Goal: Task Accomplishment & Management: Use online tool/utility

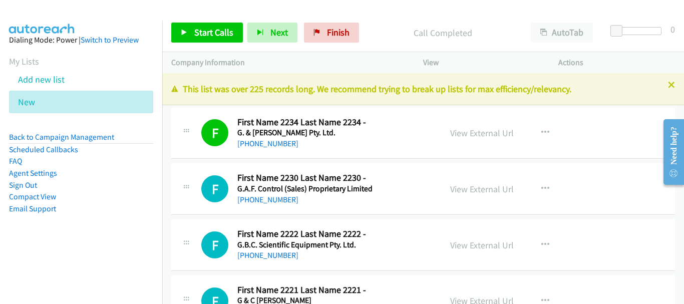
scroll to position [30907, 0]
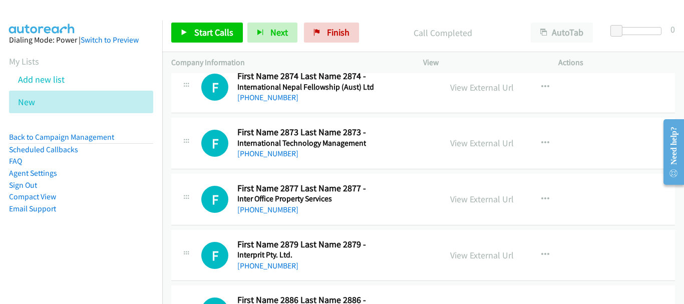
drag, startPoint x: 608, startPoint y: 191, endPoint x: 604, endPoint y: 185, distance: 7.0
click at [608, 191] on div "F Callback Scheduled First Name 2877 Last Name 2877 - Inter Office Property Ser…" at bounding box center [423, 200] width 504 height 52
click at [579, 196] on div "View External Url View External Url Schedule/Manage Callback Start Calls Here R…" at bounding box center [513, 199] width 144 height 33
drag, startPoint x: 572, startPoint y: 176, endPoint x: 390, endPoint y: 14, distance: 243.4
click at [572, 176] on div "F Callback Scheduled First Name 2877 Last Name 2877 - Inter Office Property Ser…" at bounding box center [423, 200] width 504 height 52
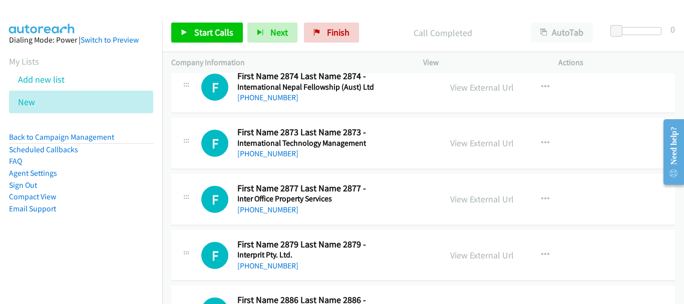
click at [653, 190] on div "F Callback Scheduled First Name 2877 Last Name 2877 - Inter Office Property Ser…" at bounding box center [423, 200] width 504 height 52
drag, startPoint x: 51, startPoint y: 53, endPoint x: 52, endPoint y: 60, distance: 7.6
click at [52, 60] on aside "Dialing Mode: Power | Switch to Preview My Lists Add new list New Back to Campa…" at bounding box center [81, 140] width 162 height 239
click at [38, 100] on icon at bounding box center [40, 102] width 7 height 7
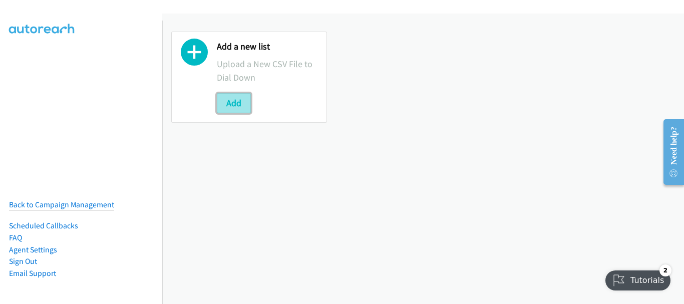
click at [230, 112] on button "Add" at bounding box center [234, 103] width 34 height 20
click at [240, 110] on button "Add" at bounding box center [234, 103] width 34 height 20
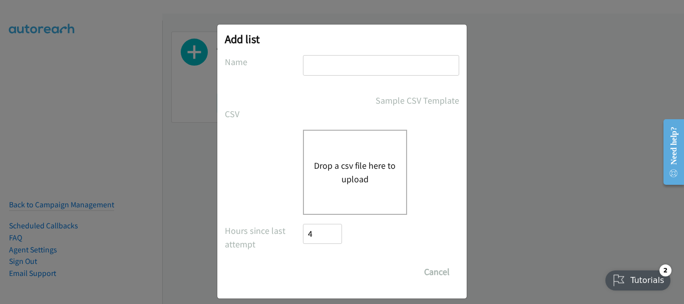
click at [342, 58] on input "text" at bounding box center [381, 65] width 156 height 21
type input "dell"
click at [336, 181] on button "Drop a csv file here to upload" at bounding box center [355, 172] width 82 height 27
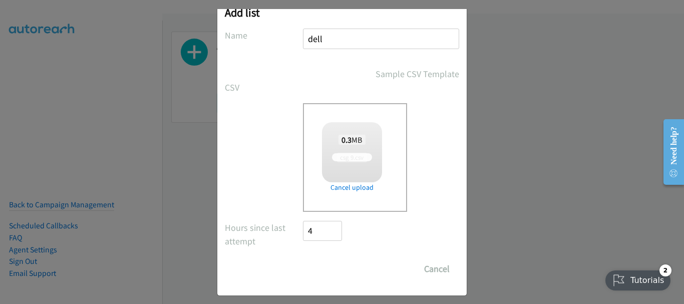
scroll to position [34, 0]
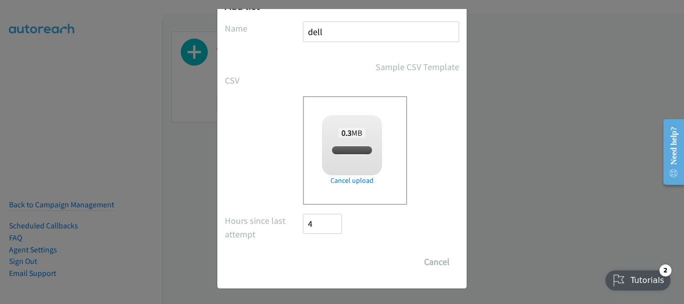
checkbox input "true"
click at [307, 263] on input "Save List" at bounding box center [329, 262] width 53 height 20
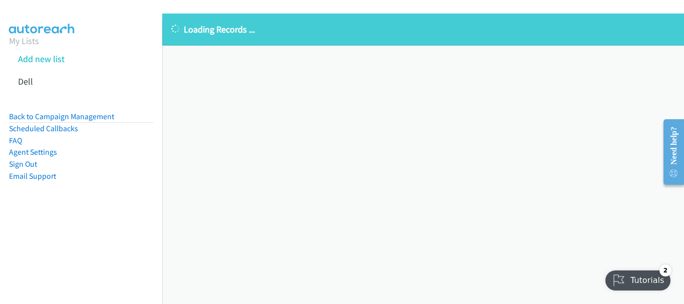
click at [651, 142] on div "Loading Records ... Sorry, something went wrong please try again." at bounding box center [423, 159] width 522 height 291
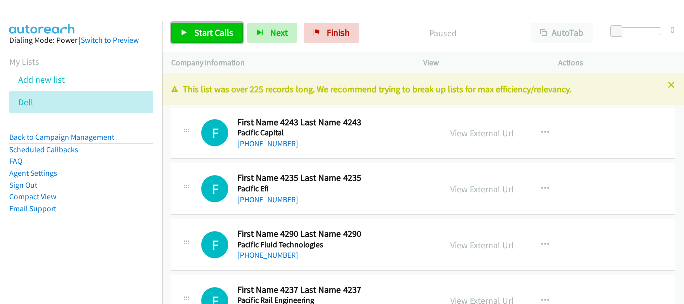
click at [206, 40] on link "Start Calls" at bounding box center [207, 33] width 72 height 20
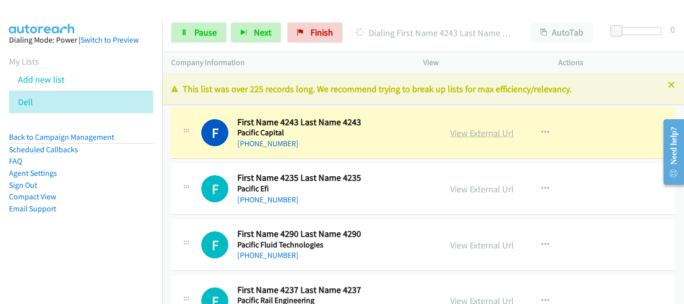
click at [501, 134] on link "View External Url" at bounding box center [482, 133] width 64 height 12
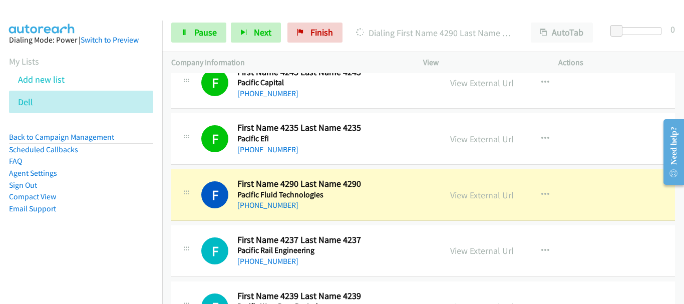
scroll to position [150, 0]
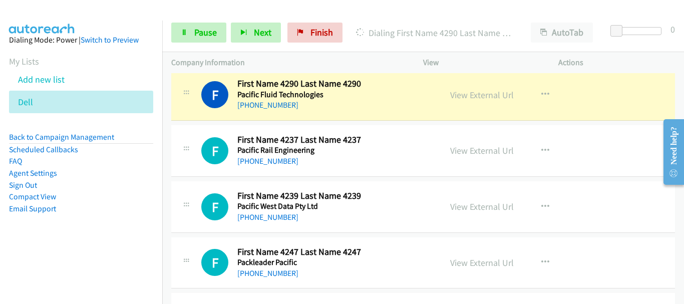
click at [612, 108] on div "F Callback Scheduled First Name 4290 Last Name 4290 Pacific Fluid Technologies …" at bounding box center [423, 95] width 504 height 52
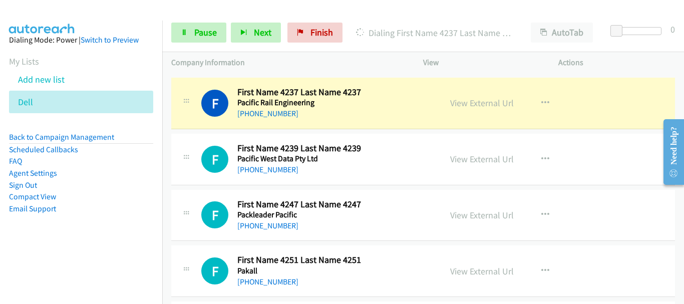
scroll to position [200, 0]
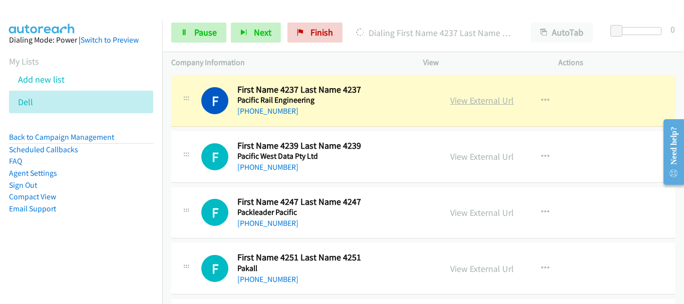
click at [478, 103] on link "View External Url" at bounding box center [482, 101] width 64 height 12
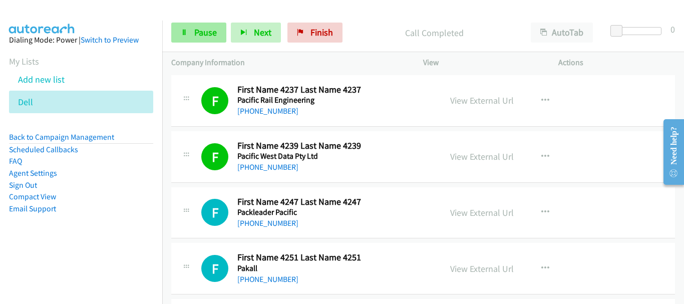
click at [35, 8] on img at bounding box center [42, 17] width 75 height 35
click at [622, 204] on div "F Callback Scheduled First Name 4247 Last Name 4247 Packleader Pacific Australi…" at bounding box center [423, 213] width 504 height 52
click at [191, 35] on link "Pause" at bounding box center [198, 33] width 55 height 20
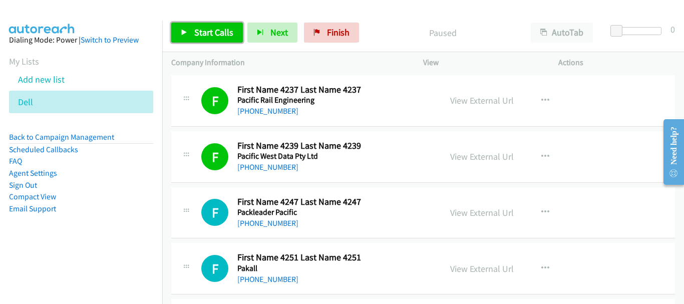
click at [218, 35] on span "Start Calls" at bounding box center [213, 33] width 39 height 12
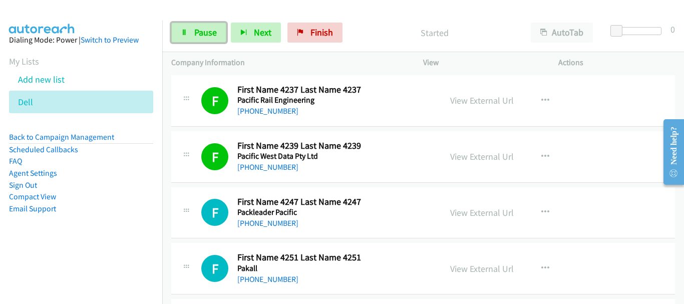
click at [206, 36] on span "Pause" at bounding box center [205, 33] width 23 height 12
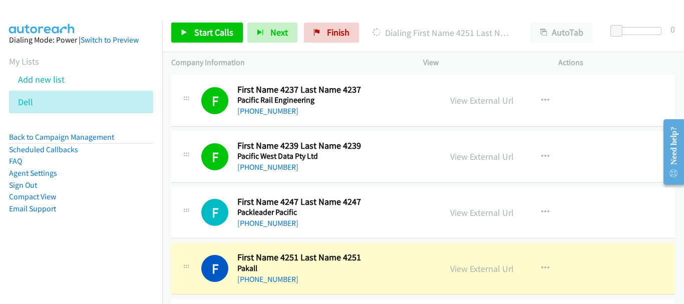
click at [630, 51] on div "Start Calls Pause Next Finish Dialing First Name 4251 Last Name 4251 AutoTab Au…" at bounding box center [423, 33] width 522 height 39
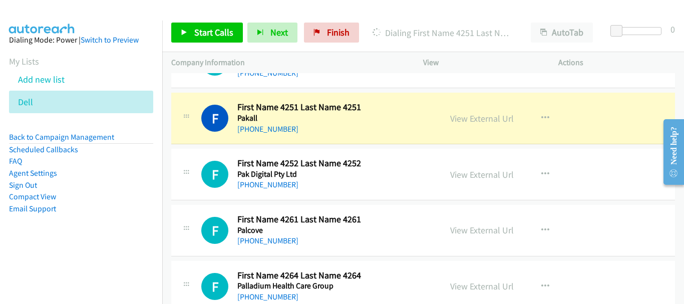
drag, startPoint x: 609, startPoint y: 135, endPoint x: 325, endPoint y: 283, distance: 319.9
click at [583, 137] on div "F Callback Scheduled First Name 4251 Last Name 4251 Pakall Australia/Sydney +61…" at bounding box center [423, 119] width 504 height 52
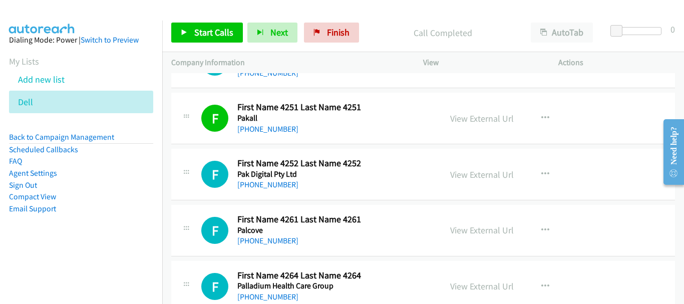
click at [650, 55] on div "Actions" at bounding box center [617, 62] width 135 height 21
click at [577, 101] on div "F Callback Scheduled First Name 4251 Last Name 4251 Pakall Australia/Sydney +61…" at bounding box center [423, 119] width 504 height 52
click at [597, 106] on div "F Callback Scheduled First Name 4251 Last Name 4251 Pakall Australia/Sydney +61…" at bounding box center [423, 119] width 504 height 52
click at [191, 27] on link "Start Calls" at bounding box center [207, 33] width 72 height 20
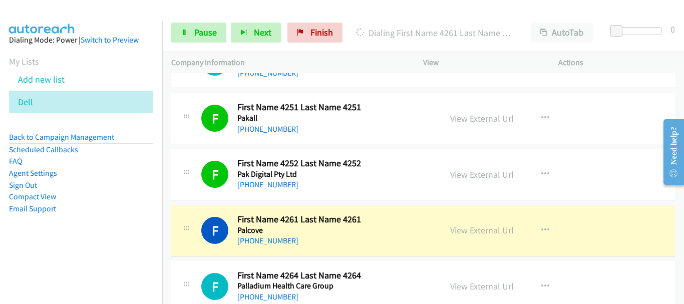
scroll to position [451, 0]
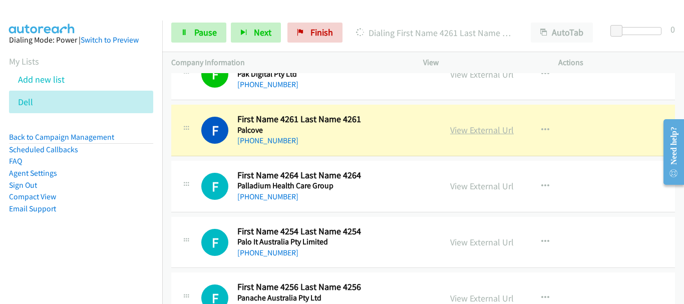
click at [478, 132] on link "View External Url" at bounding box center [482, 130] width 64 height 12
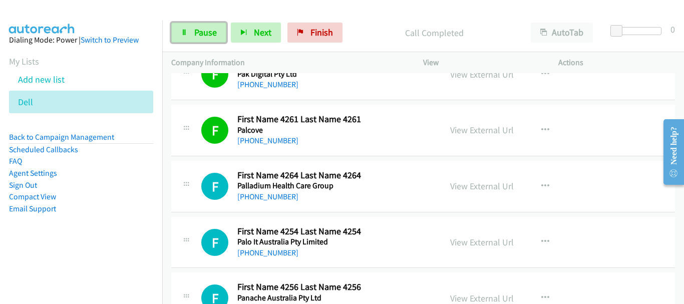
click at [183, 23] on link "Pause" at bounding box center [198, 33] width 55 height 20
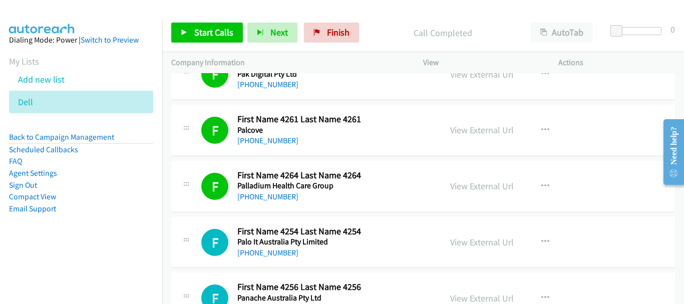
drag, startPoint x: 23, startPoint y: 24, endPoint x: 287, endPoint y: 301, distance: 382.3
click at [23, 24] on aside "Dialing Mode: Power | Switch to Preview My Lists Add new list Dell Back to Camp…" at bounding box center [81, 140] width 162 height 239
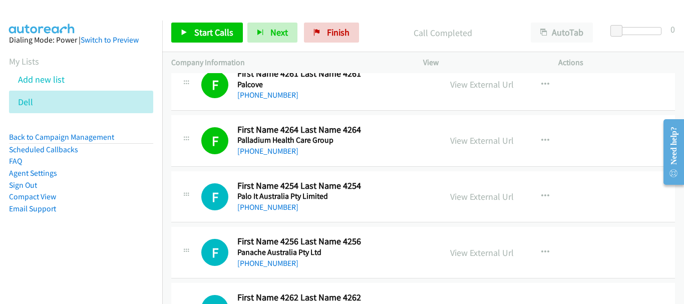
scroll to position [501, 0]
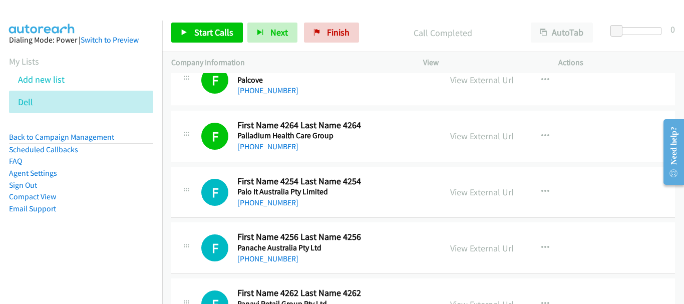
drag, startPoint x: 582, startPoint y: 124, endPoint x: 201, endPoint y: 1, distance: 400.5
click at [582, 124] on div "F Callback Scheduled First Name 4264 Last Name 4264 Palladium Health Care Group…" at bounding box center [423, 137] width 504 height 52
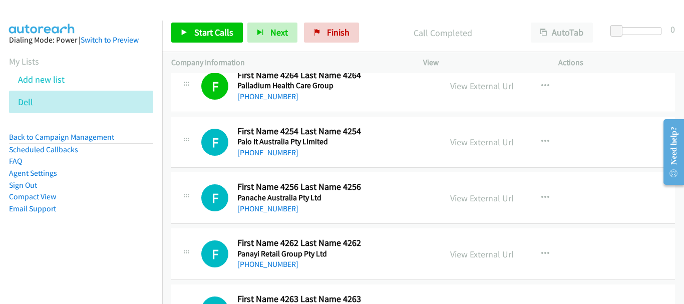
click at [227, 44] on div "Start Calls Pause Next Finish Call Completed AutoTab AutoTab 0" at bounding box center [423, 33] width 522 height 39
click at [225, 42] on link "Start Calls" at bounding box center [207, 33] width 72 height 20
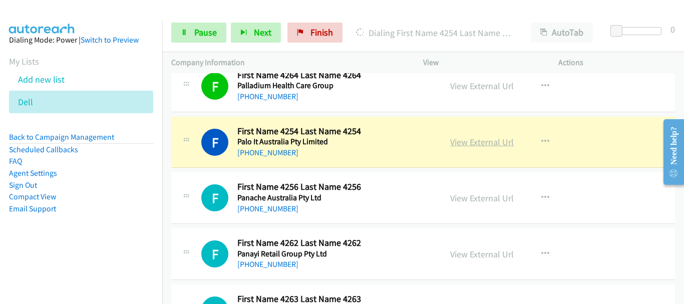
click at [453, 143] on link "View External Url" at bounding box center [482, 142] width 64 height 12
click at [208, 33] on span "Pause" at bounding box center [205, 33] width 23 height 12
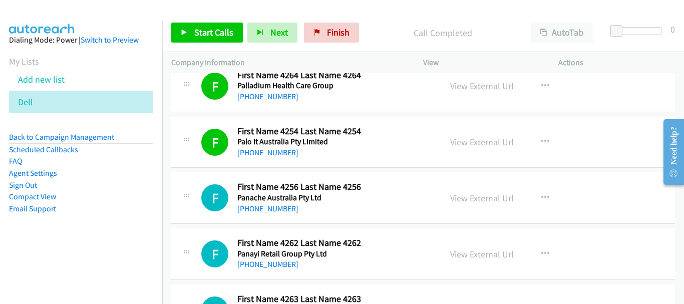
drag, startPoint x: 69, startPoint y: 12, endPoint x: 258, endPoint y: 67, distance: 197.5
click at [70, 12] on img at bounding box center [42, 17] width 75 height 35
click at [459, 144] on link "View External Url" at bounding box center [482, 142] width 64 height 12
click at [202, 34] on span "Start Calls" at bounding box center [213, 33] width 39 height 12
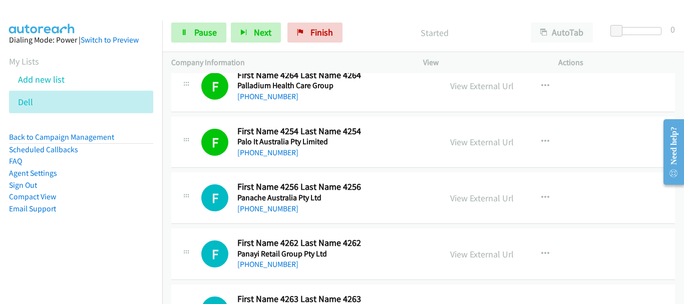
click at [62, 14] on img at bounding box center [42, 17] width 75 height 35
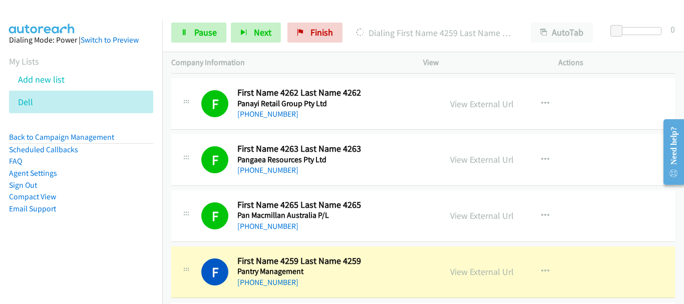
scroll to position [751, 0]
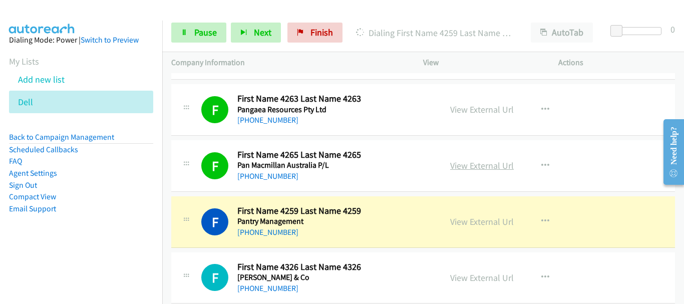
click at [477, 161] on link "View External Url" at bounding box center [482, 166] width 64 height 12
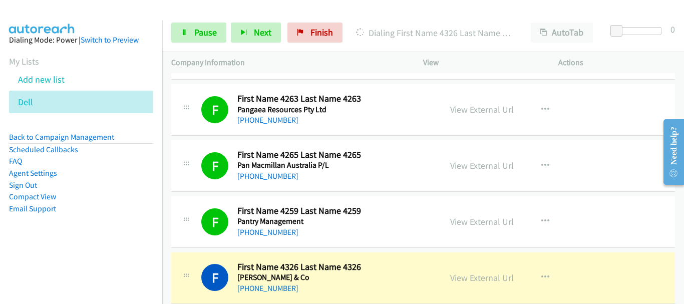
click at [613, 186] on div "F Callback Scheduled First Name 4265 Last Name 4265 Pan Macmillan Australia P/L…" at bounding box center [423, 166] width 504 height 52
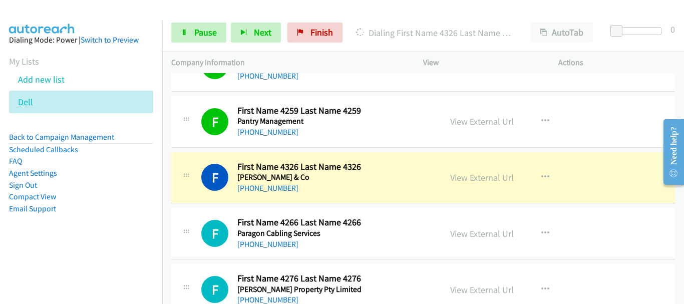
click at [577, 145] on div "F Callback Scheduled First Name 4259 Last Name 4259 Pantry Management Australia…" at bounding box center [423, 122] width 504 height 52
click at [475, 173] on link "View External Url" at bounding box center [482, 178] width 64 height 12
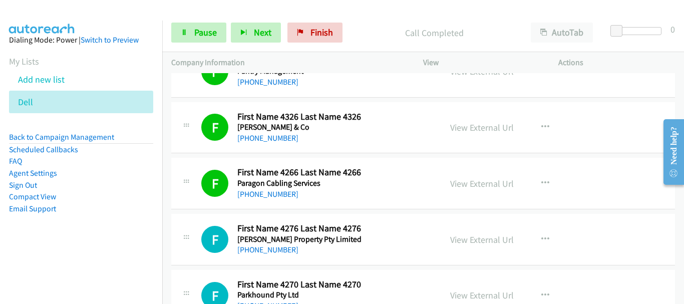
scroll to position [1002, 0]
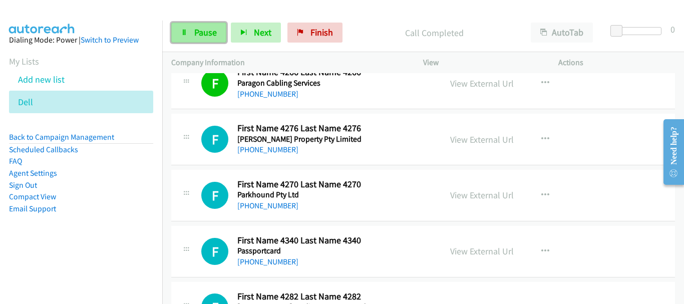
click at [203, 36] on span "Pause" at bounding box center [205, 33] width 23 height 12
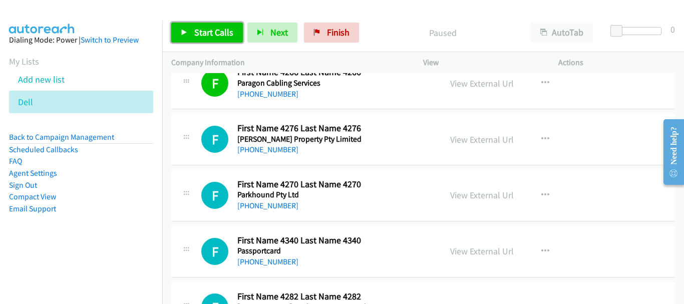
click at [206, 35] on span "Start Calls" at bounding box center [213, 33] width 39 height 12
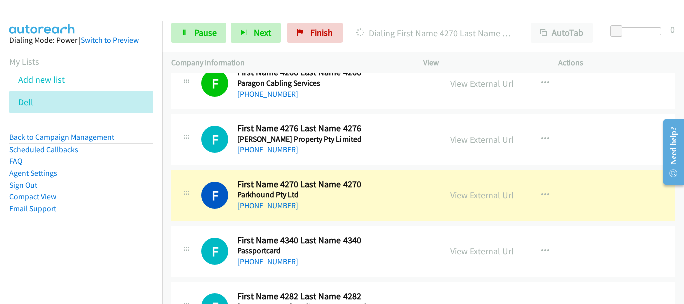
scroll to position [1052, 0]
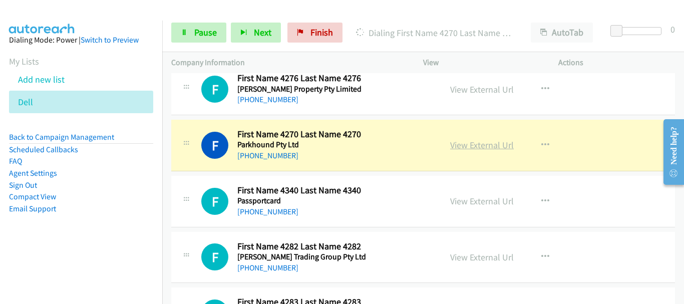
click at [470, 147] on link "View External Url" at bounding box center [482, 145] width 64 height 12
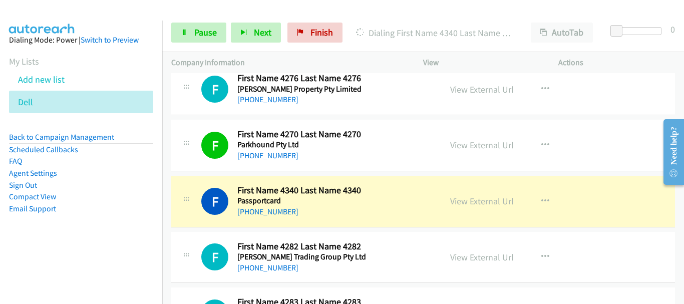
drag, startPoint x: 52, startPoint y: 17, endPoint x: 289, endPoint y: 302, distance: 370.3
click at [52, 17] on img at bounding box center [42, 17] width 75 height 35
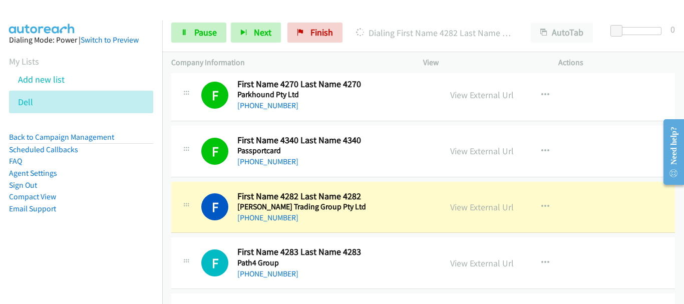
click at [624, 182] on div "F Callback Scheduled First Name 4282 Last Name 4282 Patel Trading Group Pty Ltd…" at bounding box center [423, 208] width 504 height 52
click at [465, 208] on link "View External Url" at bounding box center [482, 207] width 64 height 12
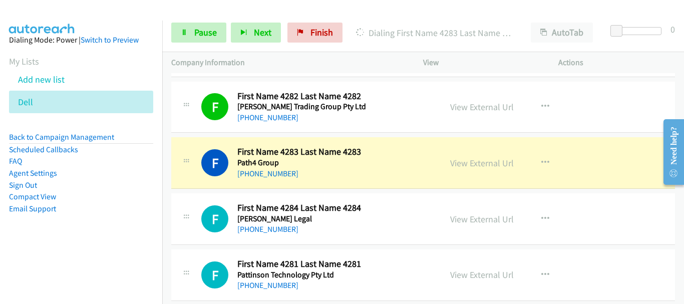
scroll to position [1252, 0]
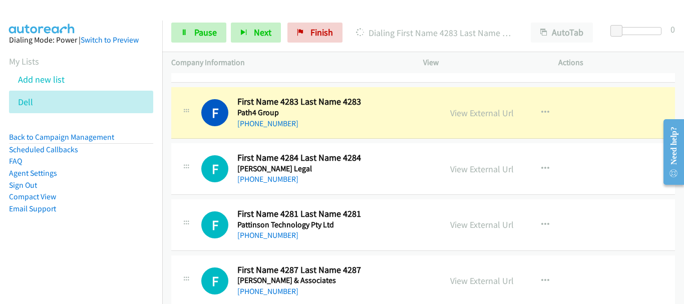
click at [482, 115] on link "View External Url" at bounding box center [482, 113] width 64 height 12
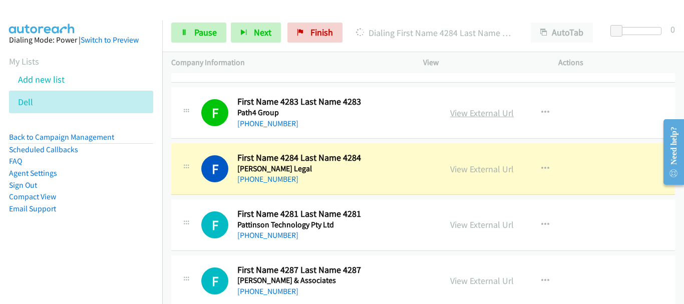
click at [477, 111] on link "View External Url" at bounding box center [482, 113] width 64 height 12
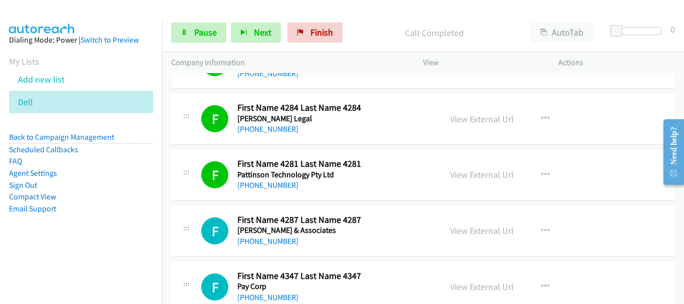
scroll to position [1352, 0]
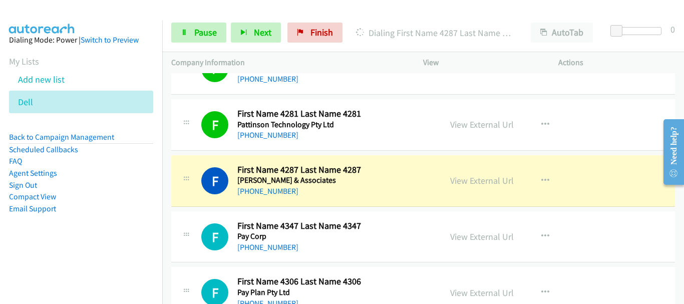
drag, startPoint x: 623, startPoint y: 111, endPoint x: 261, endPoint y: 93, distance: 362.6
click at [464, 123] on link "View External Url" at bounding box center [482, 125] width 64 height 12
click at [481, 125] on link "View External Url" at bounding box center [482, 125] width 64 height 12
click at [473, 126] on link "View External Url" at bounding box center [482, 125] width 64 height 12
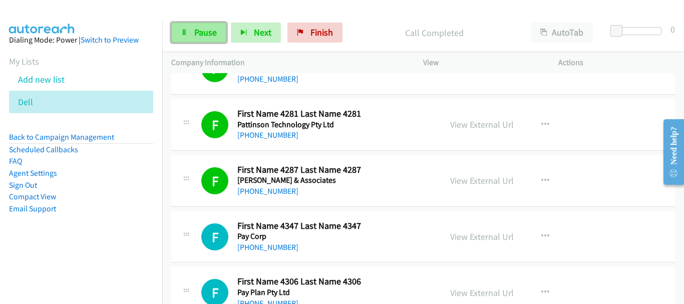
click at [206, 30] on span "Pause" at bounding box center [205, 33] width 23 height 12
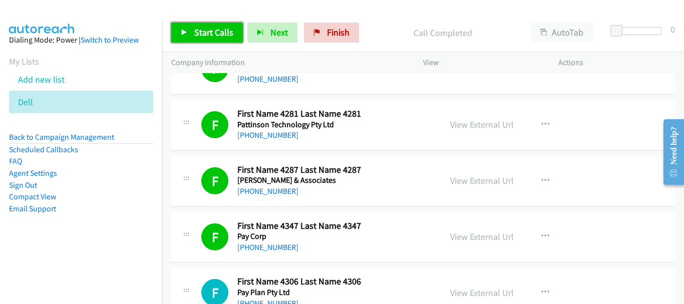
click at [213, 31] on span "Start Calls" at bounding box center [213, 33] width 39 height 12
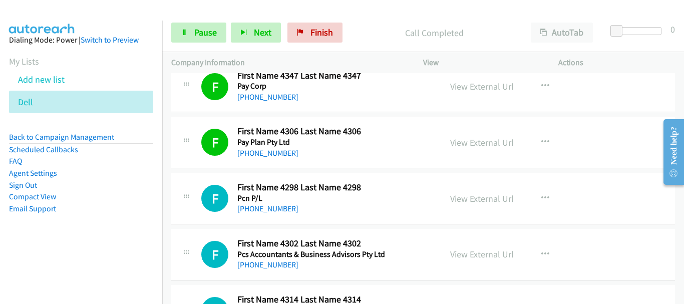
scroll to position [1553, 0]
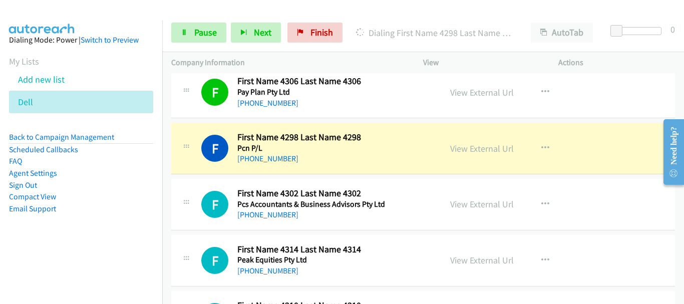
click at [641, 136] on div "F Callback Scheduled First Name 4298 Last Name 4298 Pcn P/L Australia/Sydney +6…" at bounding box center [423, 149] width 504 height 52
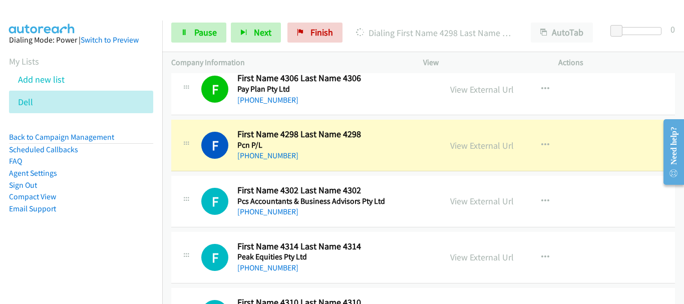
scroll to position [1603, 0]
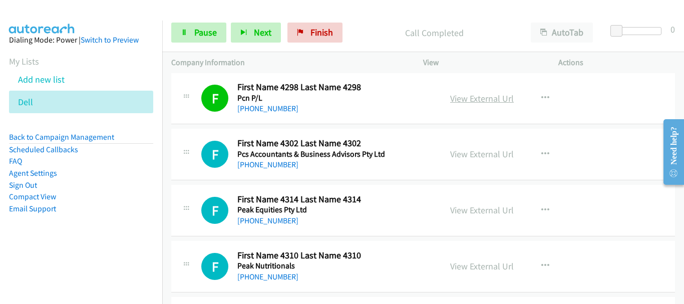
click at [489, 100] on link "View External Url" at bounding box center [482, 99] width 64 height 12
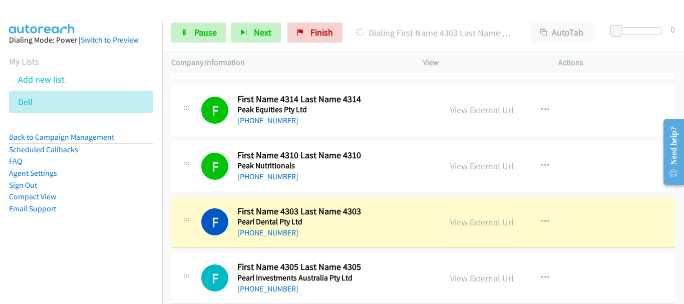
scroll to position [1753, 0]
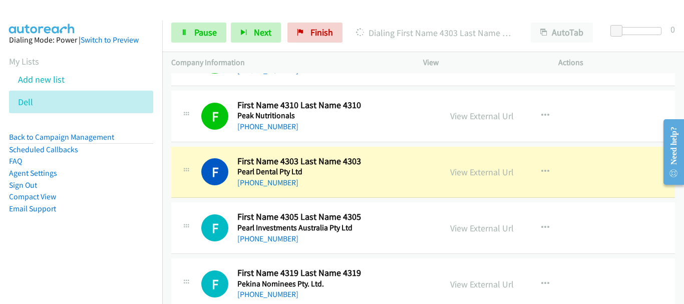
click at [475, 171] on link "View External Url" at bounding box center [482, 172] width 64 height 12
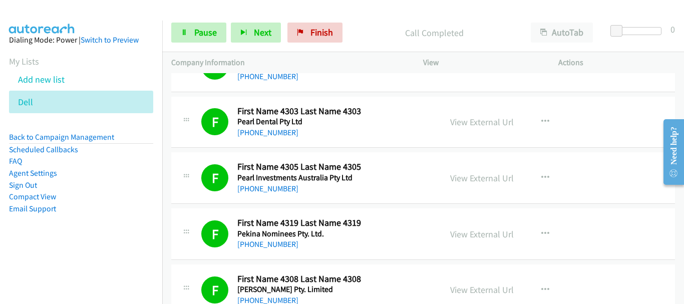
scroll to position [1853, 0]
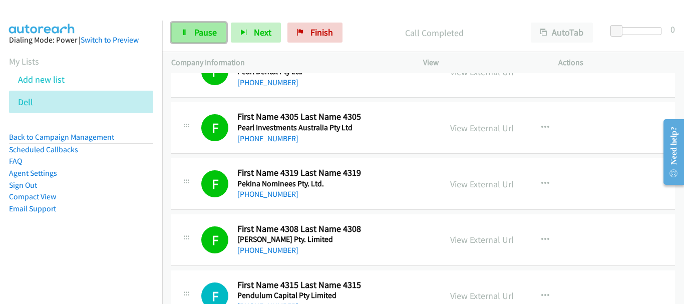
click at [184, 39] on link "Pause" at bounding box center [198, 33] width 55 height 20
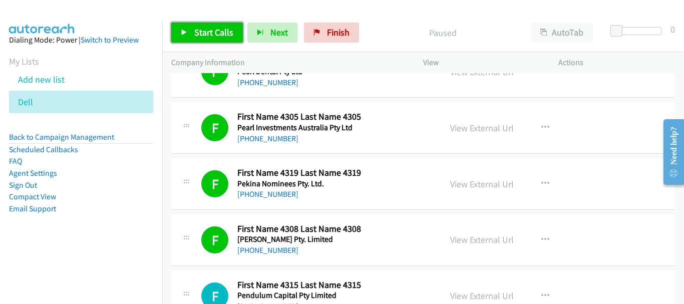
click at [217, 38] on link "Start Calls" at bounding box center [207, 33] width 72 height 20
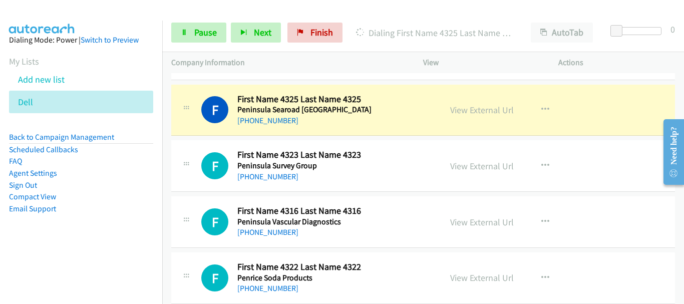
scroll to position [2104, 0]
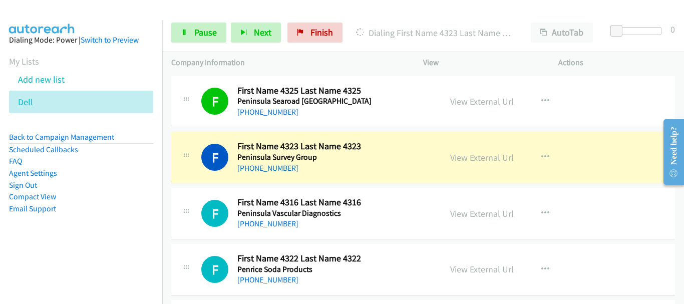
click at [631, 162] on div "F Callback Scheduled First Name 4323 Last Name 4323 Peninsula Survey Group Aust…" at bounding box center [423, 158] width 504 height 52
click at [476, 152] on link "View External Url" at bounding box center [482, 158] width 64 height 12
click at [205, 25] on link "Pause" at bounding box center [198, 33] width 55 height 20
